Goal: Transaction & Acquisition: Obtain resource

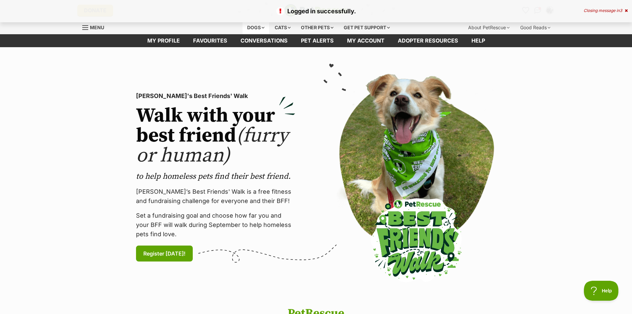
click at [250, 28] on div "Dogs" at bounding box center [256, 27] width 27 height 13
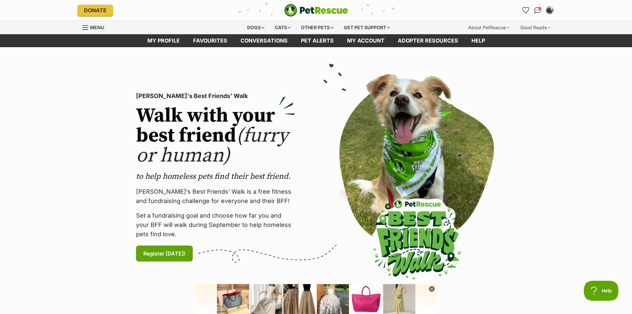
click at [187, 71] on div "[PERSON_NAME]'s Best Friends' Walk Walk with your best friend (furry or human) …" at bounding box center [316, 176] width 402 height 217
click at [247, 28] on div "Dogs" at bounding box center [256, 27] width 27 height 13
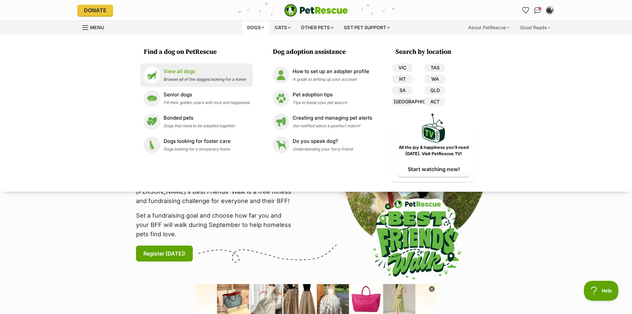
click at [178, 70] on p "View all dogs" at bounding box center [205, 72] width 82 height 8
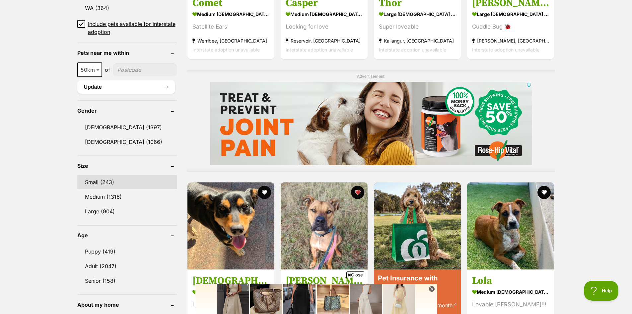
scroll to position [498, 0]
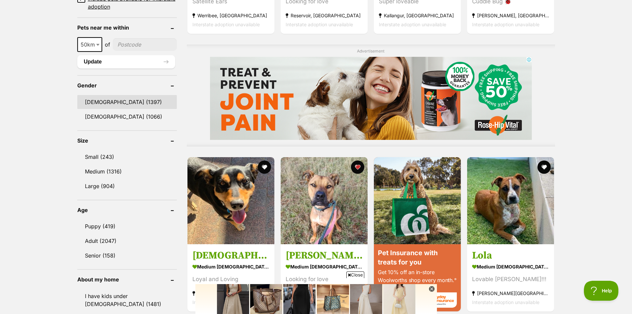
click at [87, 100] on link "Male (1397)" at bounding box center [127, 102] width 100 height 14
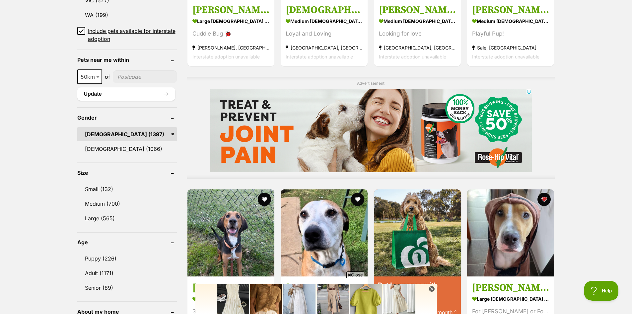
scroll to position [498, 0]
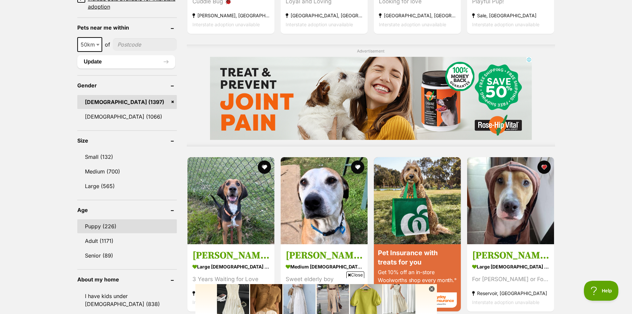
click at [90, 224] on link "Puppy (226)" at bounding box center [127, 226] width 100 height 14
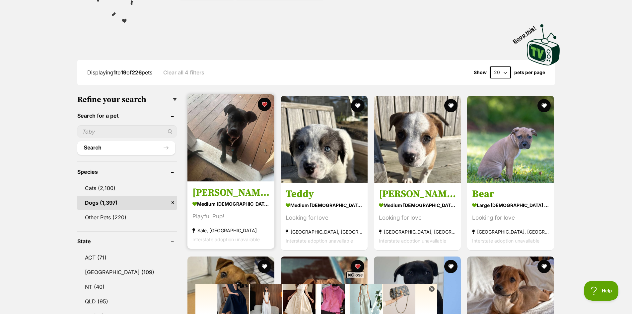
scroll to position [133, 0]
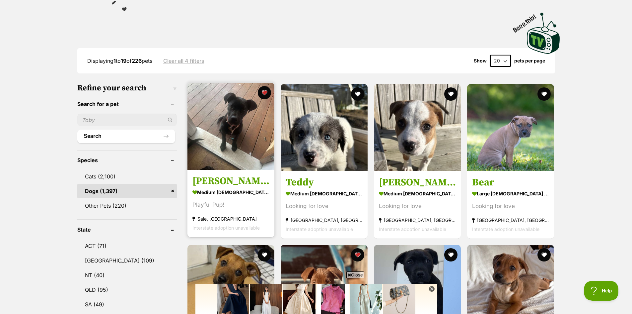
click at [225, 139] on img at bounding box center [230, 126] width 87 height 87
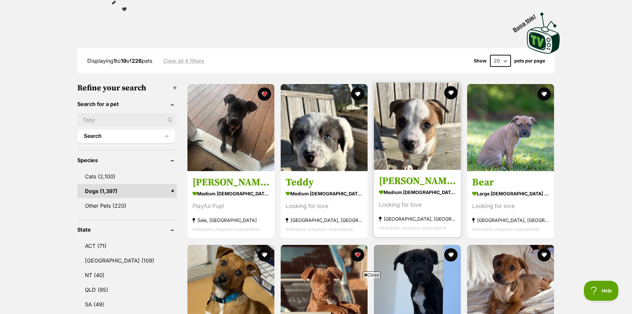
click at [417, 144] on img at bounding box center [417, 126] width 87 height 87
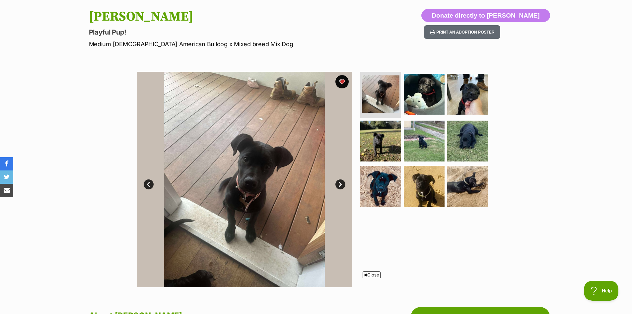
click at [339, 185] on link "Next" at bounding box center [340, 184] width 10 height 10
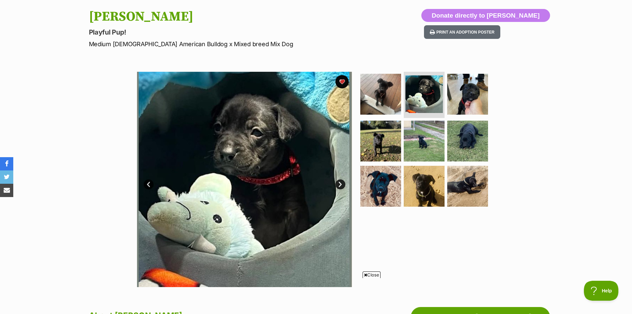
click at [338, 185] on link "Next" at bounding box center [340, 184] width 10 height 10
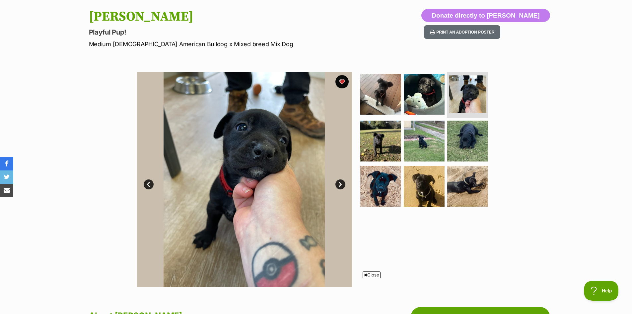
click at [338, 185] on link "Next" at bounding box center [340, 184] width 10 height 10
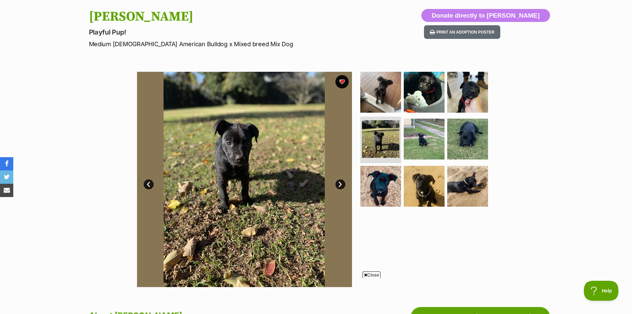
click at [338, 185] on link "Next" at bounding box center [340, 184] width 10 height 10
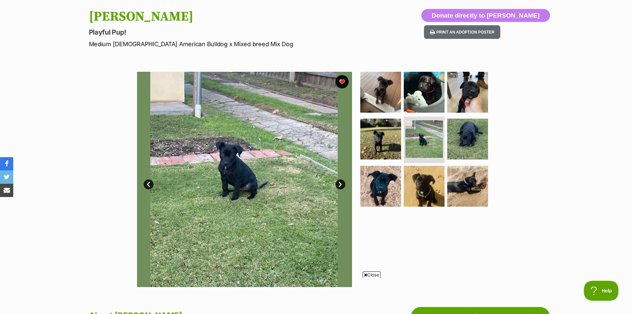
click at [337, 184] on link "Next" at bounding box center [340, 184] width 10 height 10
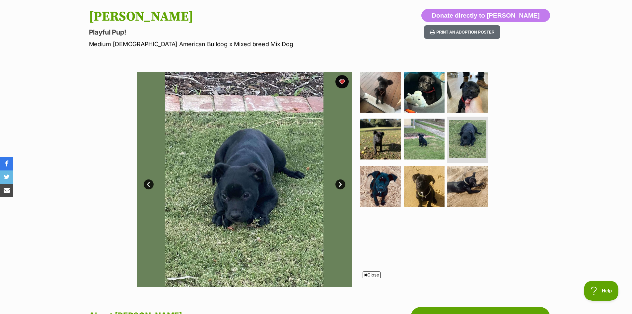
click at [337, 184] on link "Next" at bounding box center [340, 184] width 10 height 10
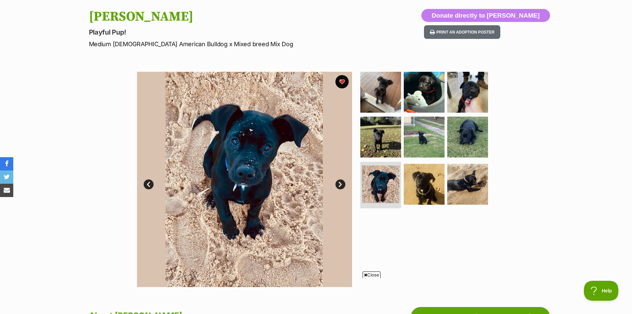
click at [337, 184] on link "Next" at bounding box center [340, 184] width 10 height 10
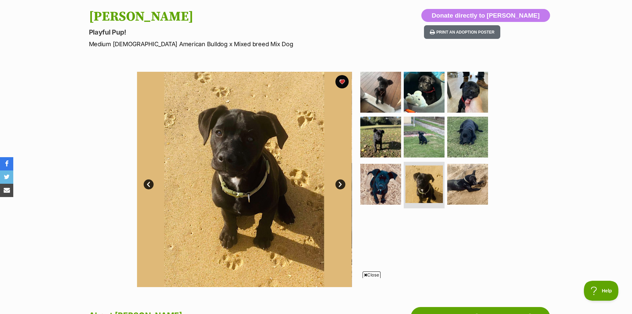
click at [337, 184] on link "Next" at bounding box center [340, 184] width 10 height 10
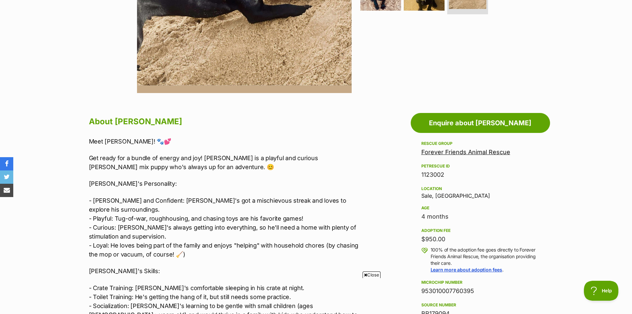
scroll to position [265, 0]
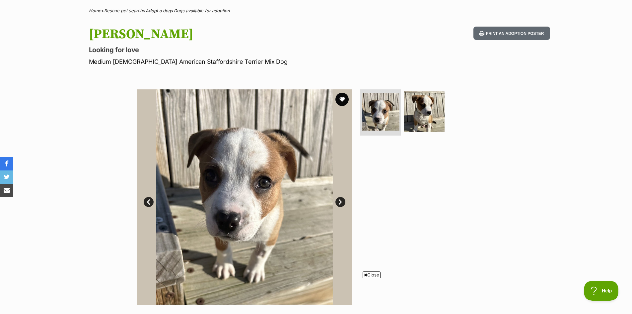
scroll to position [33, 0]
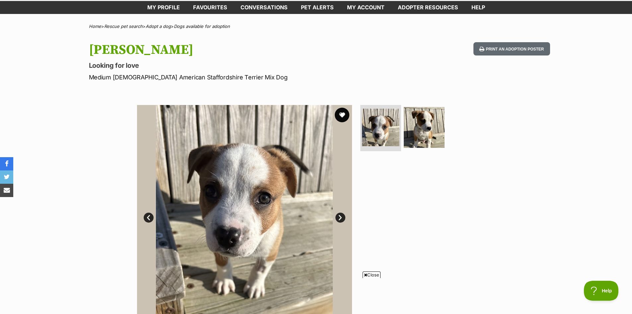
click at [341, 114] on button "favourite" at bounding box center [342, 115] width 15 height 15
click at [341, 219] on link "Next" at bounding box center [340, 217] width 10 height 10
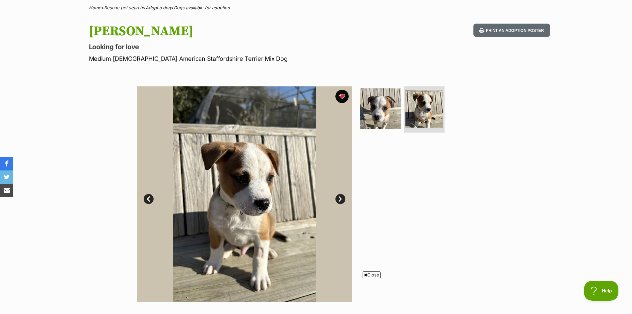
scroll to position [66, 0]
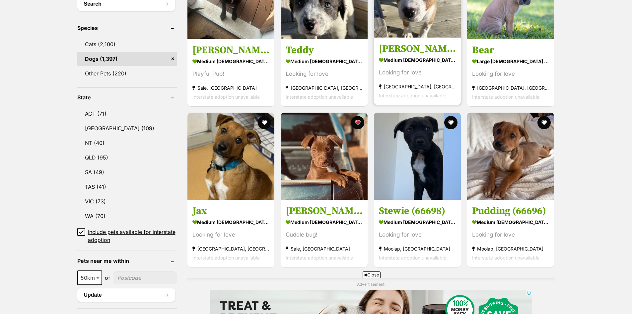
scroll to position [265, 0]
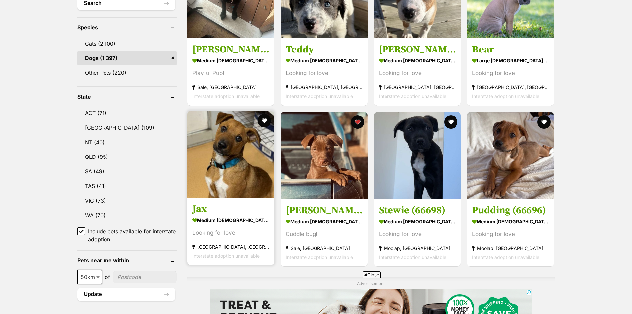
click at [237, 145] on img at bounding box center [230, 153] width 87 height 87
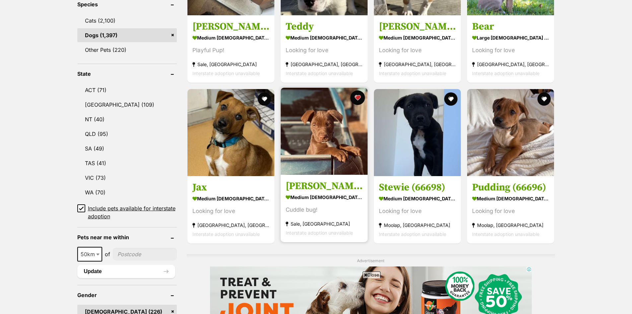
scroll to position [299, 0]
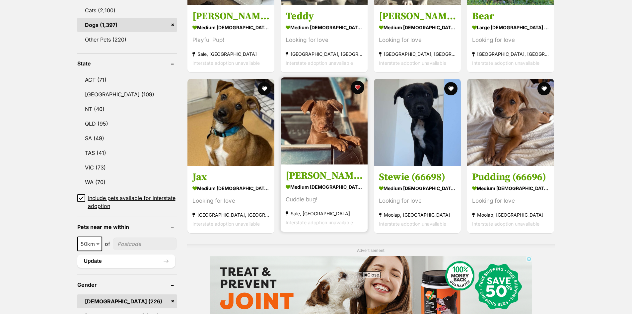
click at [333, 116] on img at bounding box center [324, 120] width 87 height 87
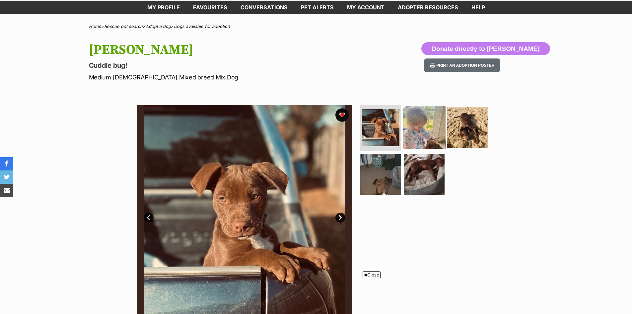
click at [427, 135] on img at bounding box center [424, 127] width 43 height 43
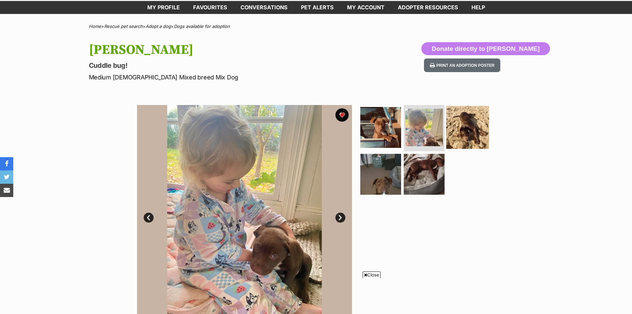
click at [459, 136] on img at bounding box center [467, 127] width 43 height 43
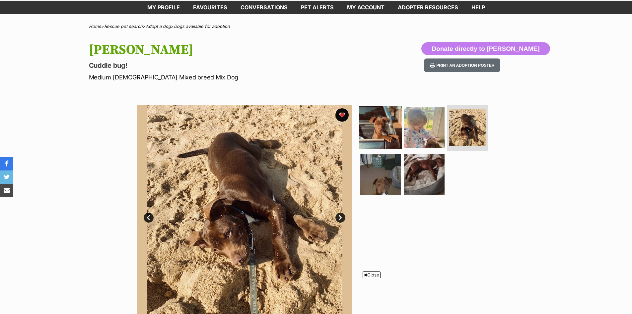
scroll to position [66, 0]
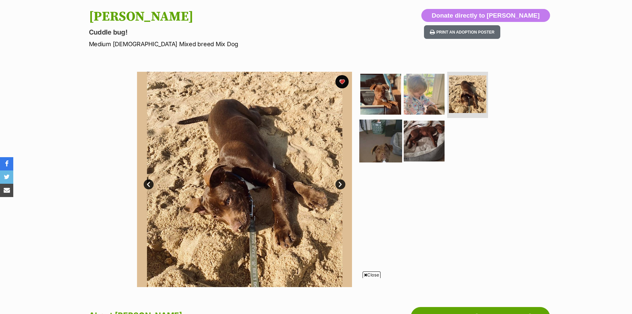
click at [393, 136] on img at bounding box center [380, 140] width 43 height 43
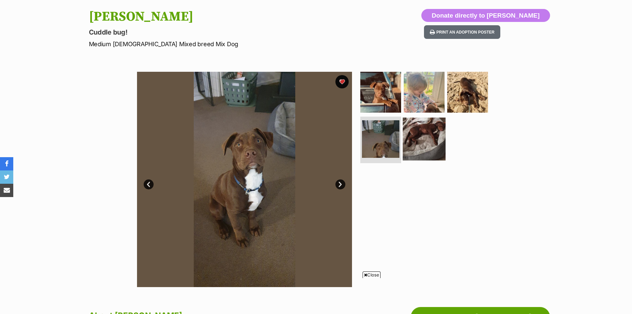
click at [424, 144] on img at bounding box center [424, 138] width 43 height 43
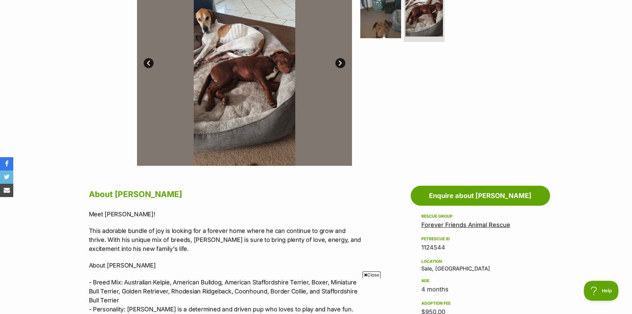
scroll to position [199, 0]
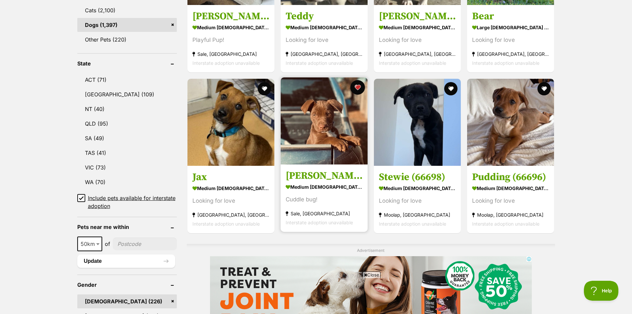
click at [359, 88] on button "favourite" at bounding box center [357, 87] width 15 height 15
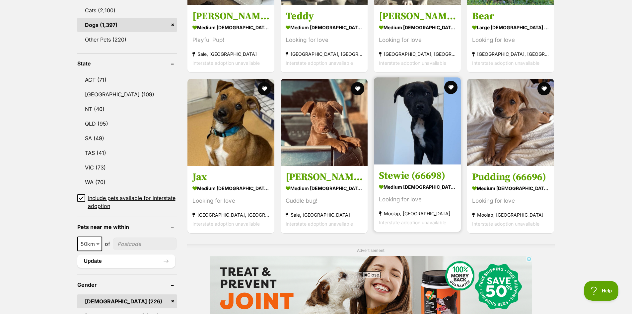
click at [428, 115] on img at bounding box center [417, 120] width 87 height 87
click at [453, 88] on button "favourite" at bounding box center [451, 87] width 15 height 15
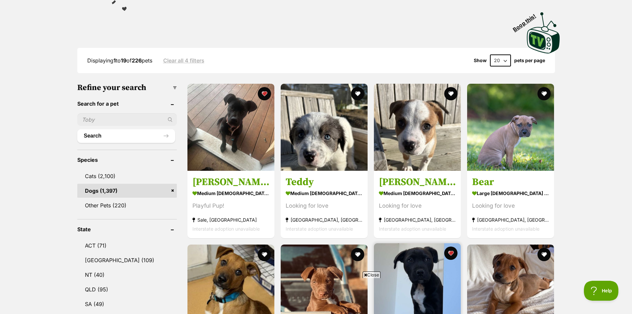
scroll to position [133, 0]
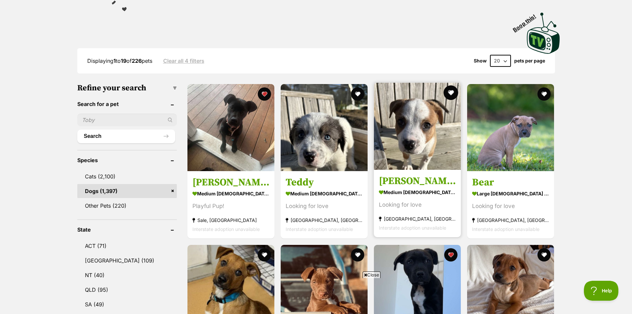
click at [450, 91] on button "favourite" at bounding box center [451, 92] width 15 height 15
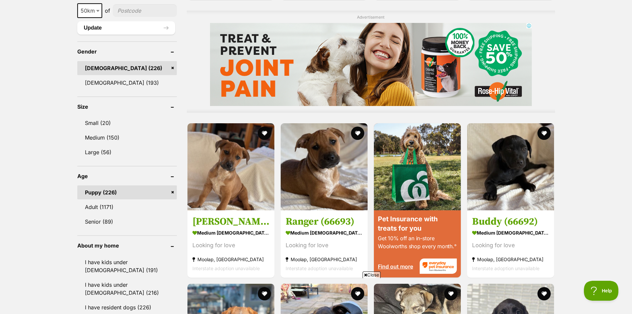
scroll to position [564, 0]
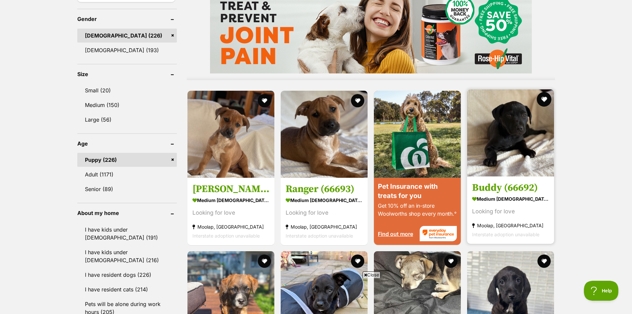
click at [544, 101] on button "favourite" at bounding box center [544, 99] width 15 height 15
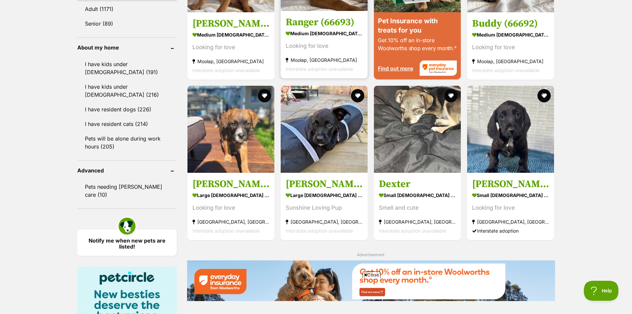
scroll to position [730, 0]
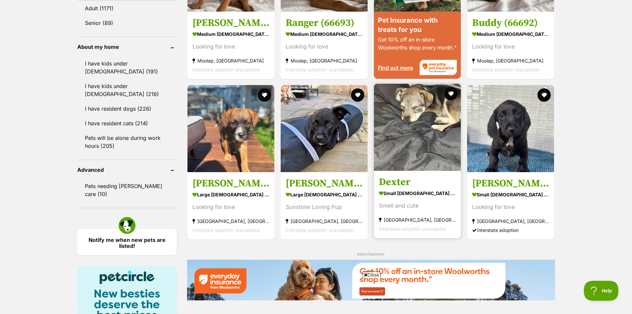
click at [410, 111] on img at bounding box center [417, 127] width 87 height 87
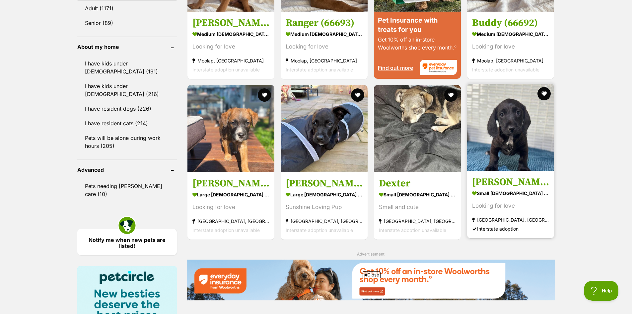
click at [523, 136] on img at bounding box center [510, 127] width 87 height 87
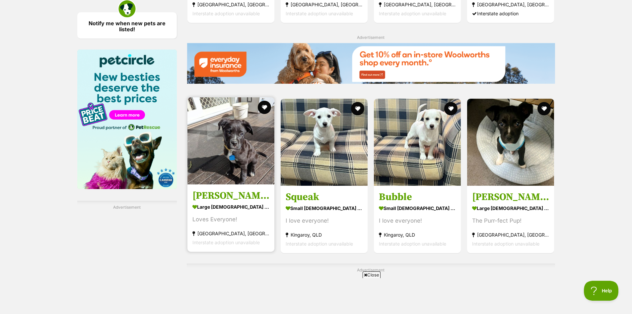
scroll to position [962, 0]
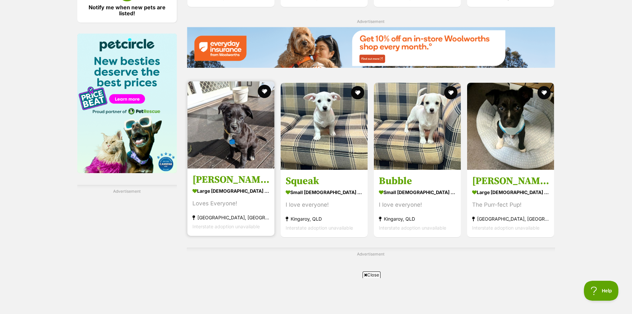
click at [229, 132] on img at bounding box center [230, 124] width 87 height 87
click at [263, 89] on button "favourite" at bounding box center [264, 91] width 15 height 15
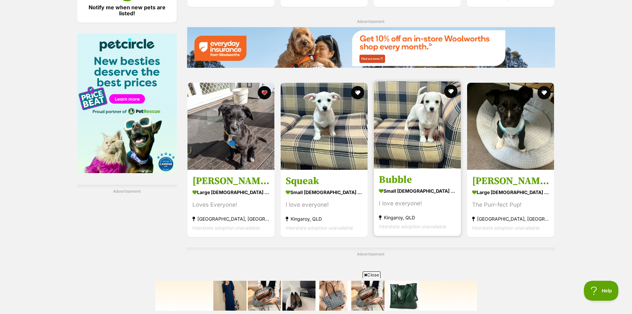
scroll to position [0, 0]
click at [429, 124] on img at bounding box center [417, 124] width 87 height 87
click at [451, 92] on button "favourite" at bounding box center [451, 91] width 15 height 15
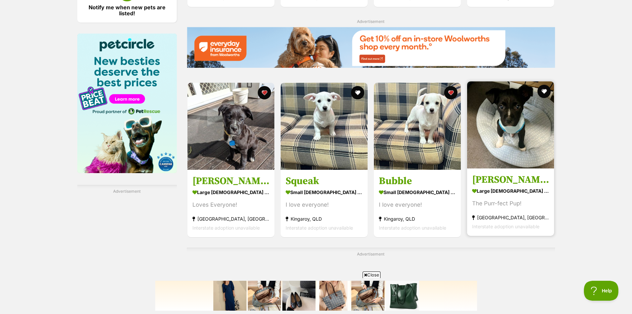
click at [517, 119] on img at bounding box center [510, 124] width 87 height 87
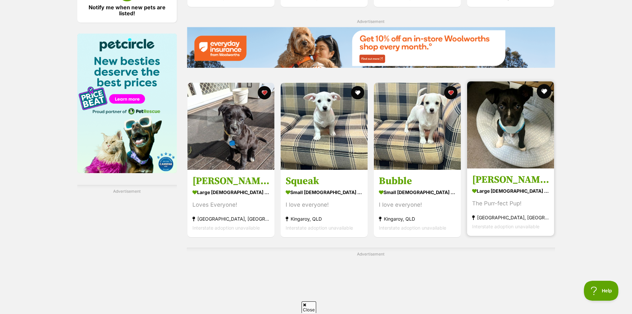
click at [546, 92] on button "favourite" at bounding box center [544, 91] width 15 height 15
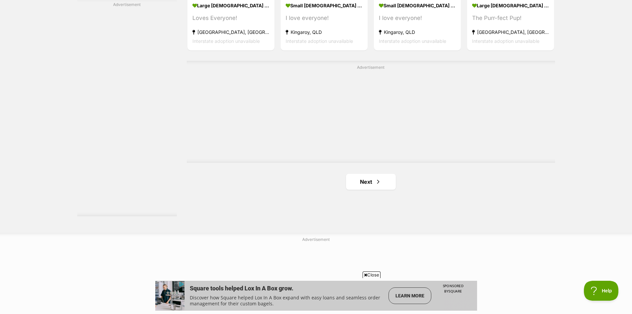
scroll to position [1161, 0]
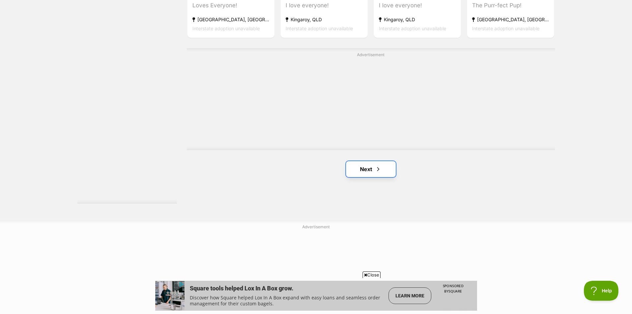
click at [364, 170] on link "Next" at bounding box center [371, 169] width 50 height 16
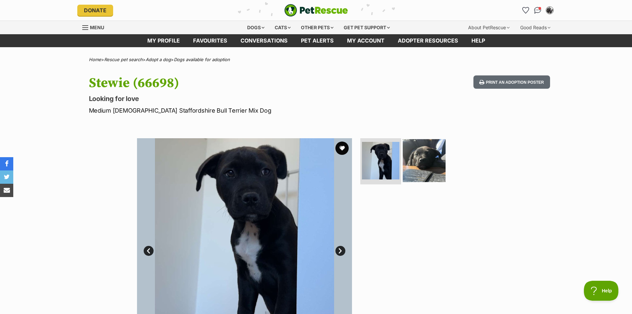
click at [433, 157] on img at bounding box center [424, 160] width 43 height 43
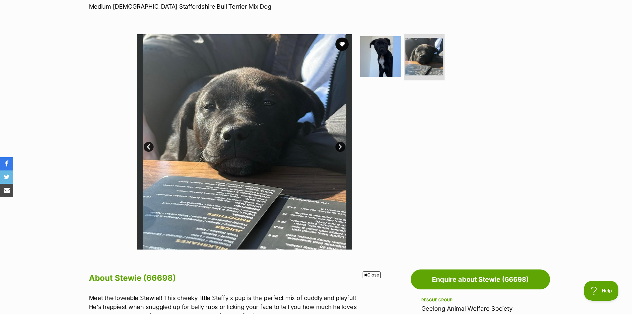
scroll to position [100, 0]
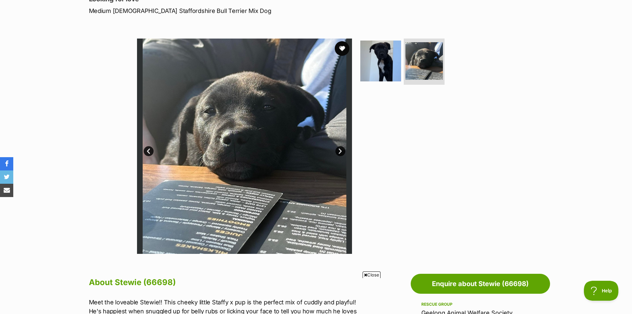
click at [342, 47] on button "favourite" at bounding box center [342, 48] width 15 height 15
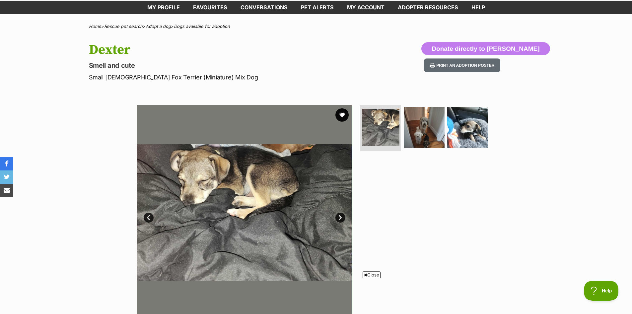
click at [342, 216] on link "Next" at bounding box center [340, 217] width 10 height 10
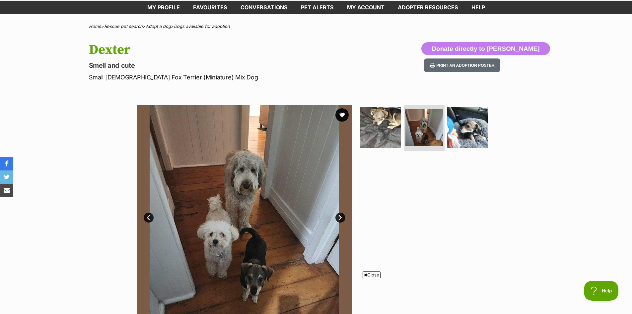
scroll to position [66, 0]
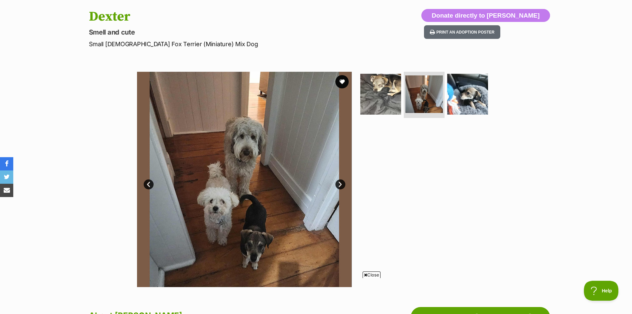
click at [339, 184] on link "Next" at bounding box center [340, 184] width 10 height 10
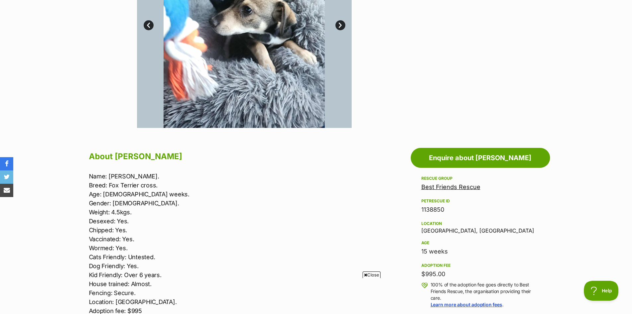
scroll to position [265, 0]
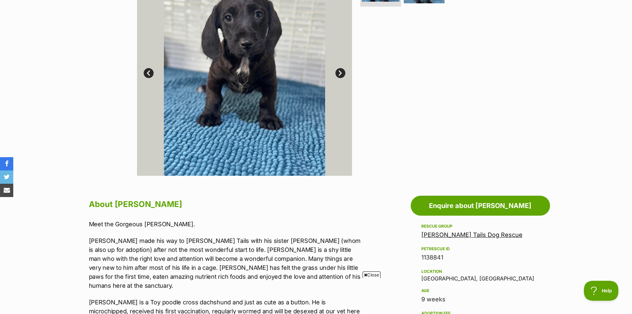
scroll to position [166, 0]
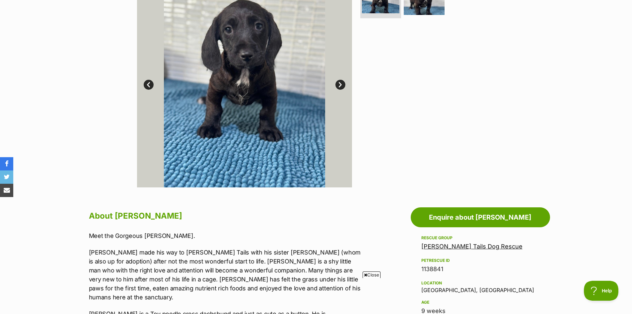
click at [462, 247] on link "[PERSON_NAME] Tails Dog Rescue" at bounding box center [471, 246] width 101 height 7
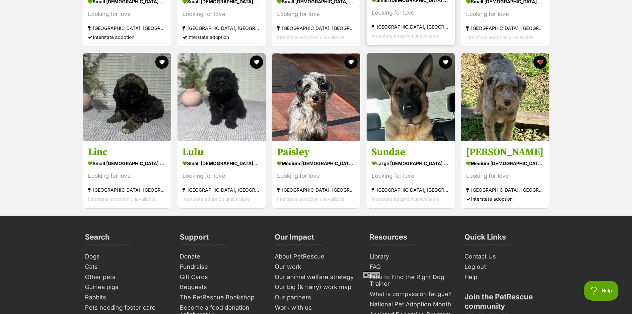
scroll to position [796, 0]
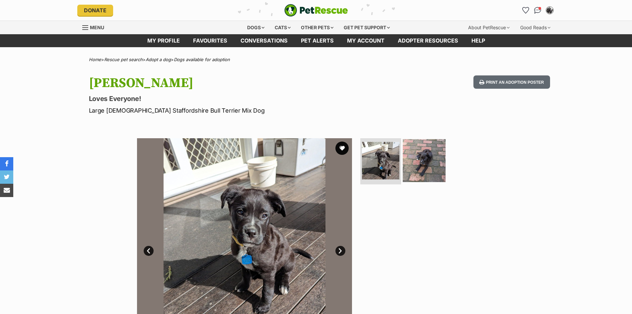
click at [419, 155] on img at bounding box center [424, 160] width 43 height 43
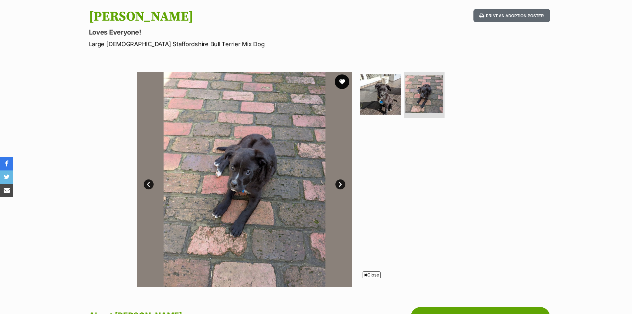
click at [341, 80] on button "favourite" at bounding box center [342, 81] width 15 height 15
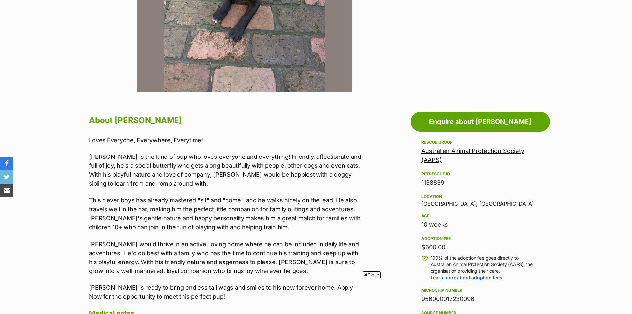
scroll to position [265, 0]
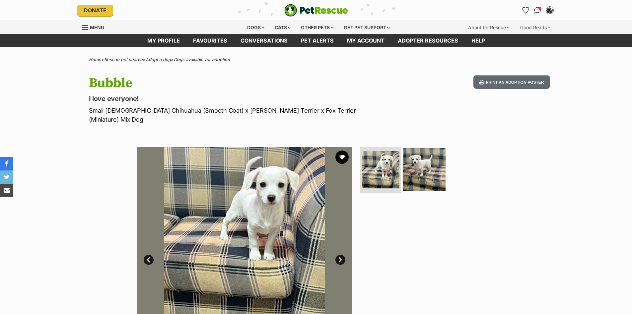
click at [424, 162] on img at bounding box center [424, 169] width 43 height 43
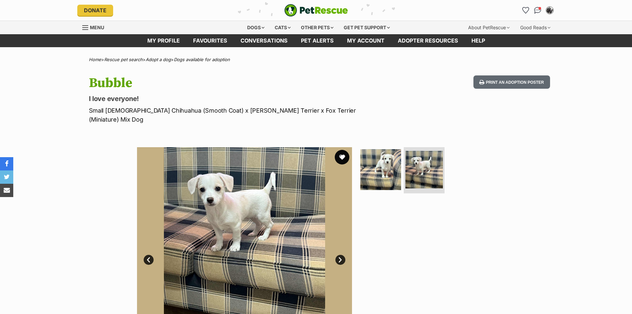
click at [341, 150] on button "favourite" at bounding box center [342, 157] width 15 height 15
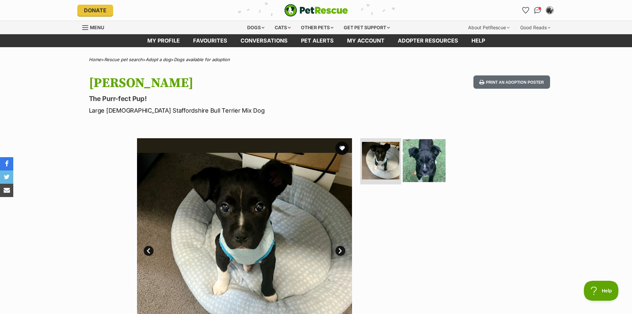
click at [426, 162] on img at bounding box center [424, 160] width 43 height 43
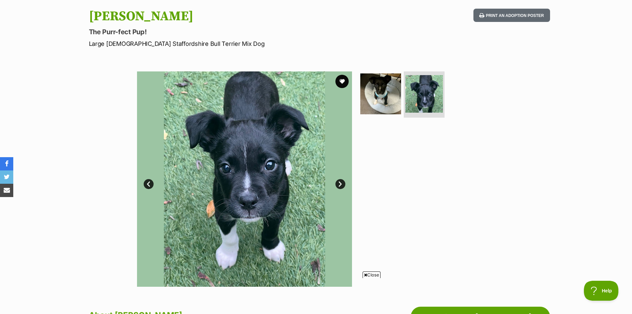
scroll to position [66, 0]
click at [343, 81] on button "favourite" at bounding box center [342, 81] width 15 height 15
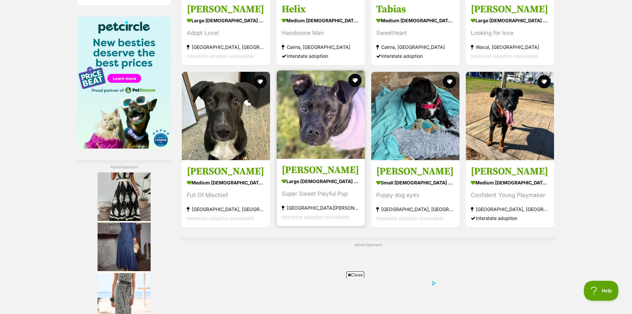
scroll to position [995, 0]
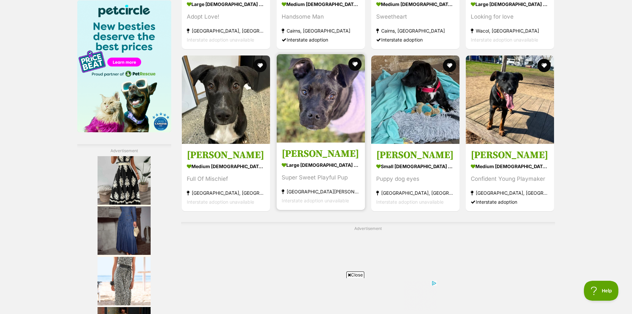
click at [328, 100] on img at bounding box center [321, 98] width 88 height 88
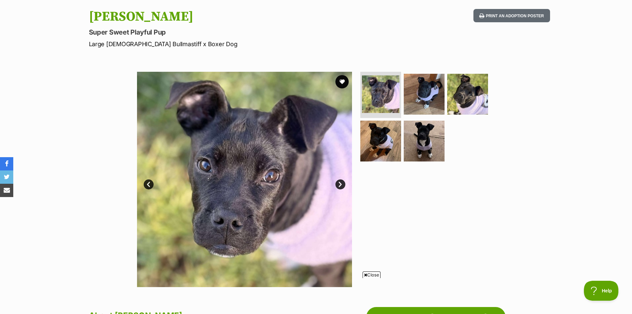
click at [341, 184] on link "Next" at bounding box center [340, 184] width 10 height 10
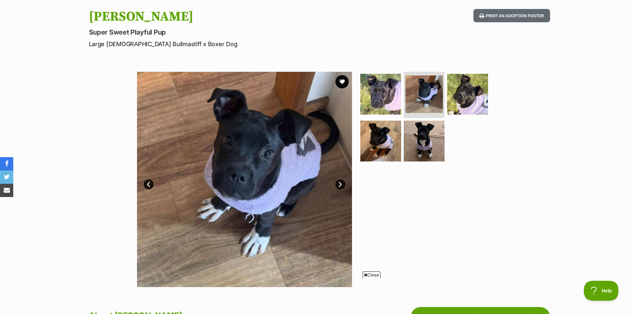
click at [341, 184] on link "Next" at bounding box center [340, 184] width 10 height 10
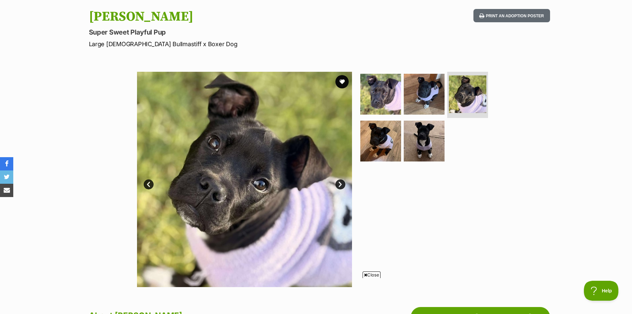
click at [341, 184] on link "Next" at bounding box center [340, 184] width 10 height 10
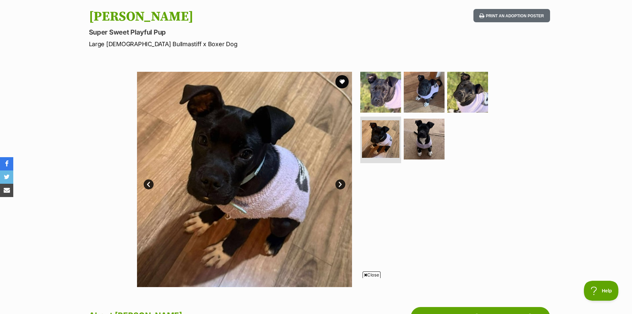
click at [341, 184] on link "Next" at bounding box center [340, 184] width 10 height 10
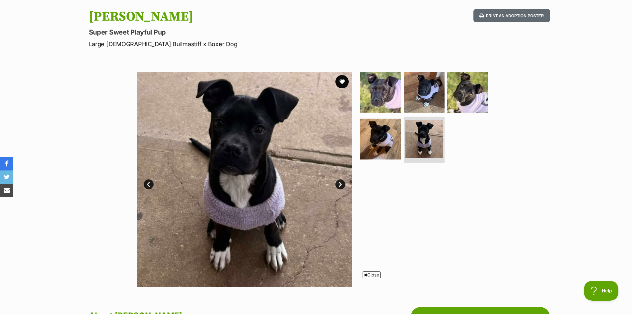
click at [341, 184] on link "Next" at bounding box center [340, 184] width 10 height 10
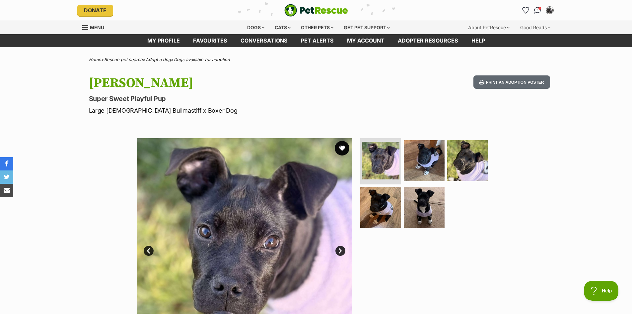
click at [341, 148] on button "favourite" at bounding box center [342, 148] width 15 height 15
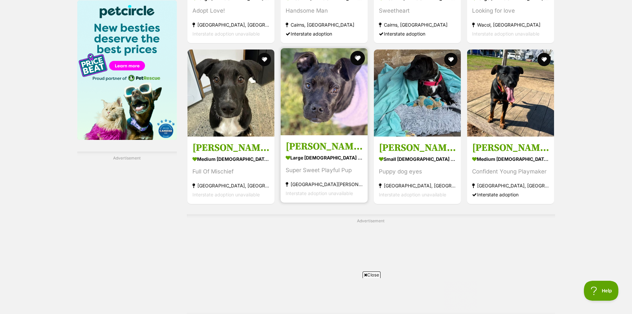
click at [359, 59] on button "favourite" at bounding box center [357, 58] width 15 height 15
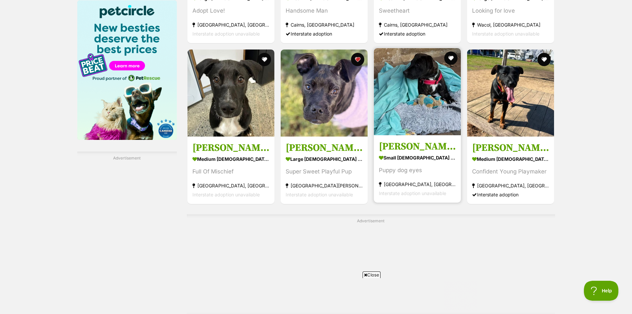
click at [425, 86] on img at bounding box center [417, 91] width 87 height 87
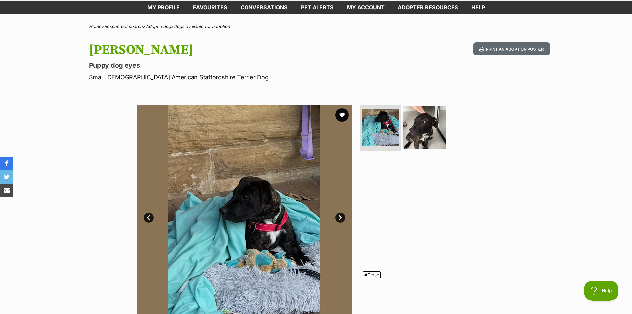
click at [427, 132] on img at bounding box center [424, 127] width 43 height 43
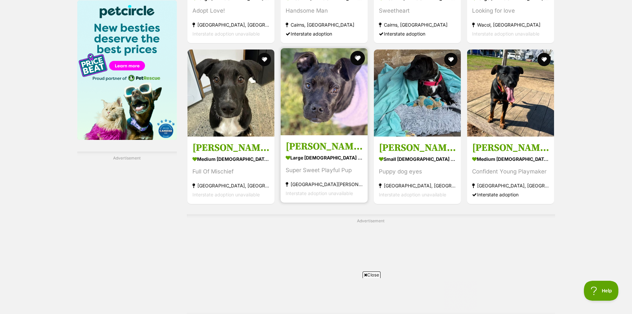
click at [358, 58] on button "favourite" at bounding box center [357, 58] width 15 height 15
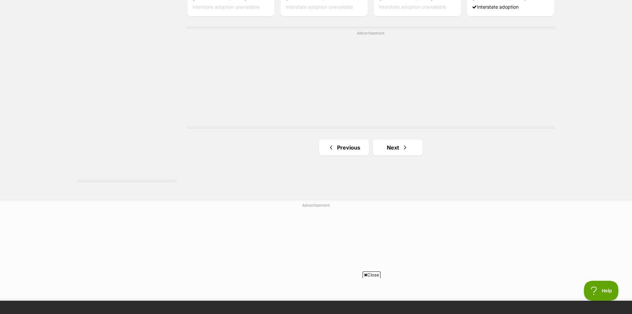
scroll to position [1195, 0]
